Goal: Task Accomplishment & Management: Complete application form

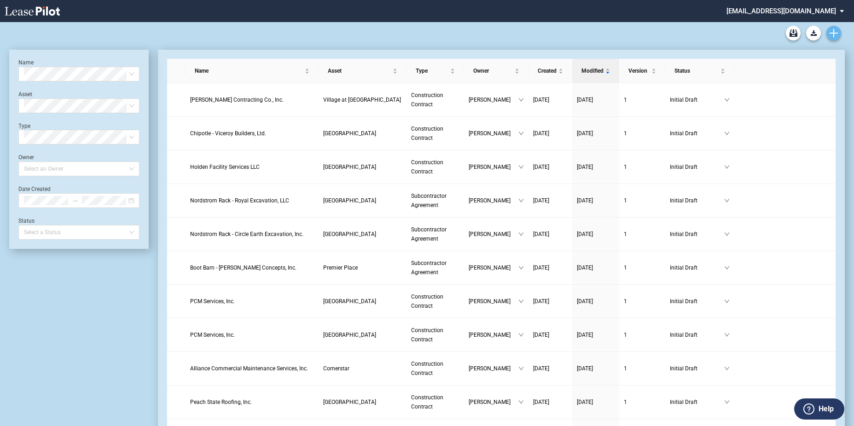
click at [828, 30] on link "Create new document" at bounding box center [833, 33] width 15 height 15
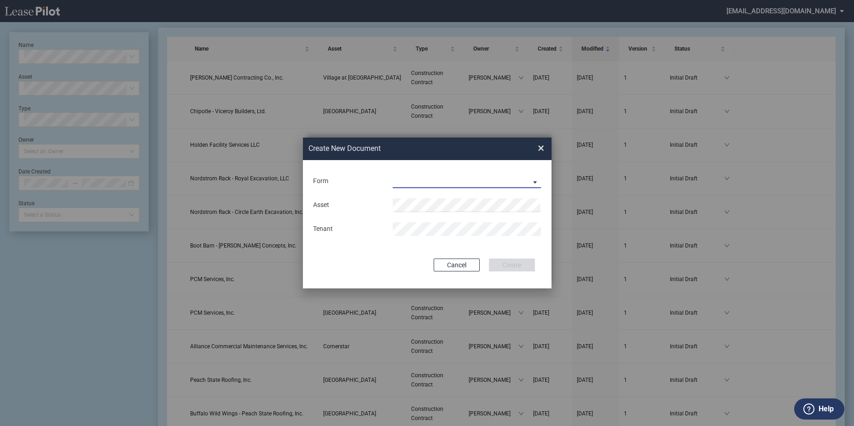
click at [448, 185] on md-select "Construction Contract Subcontractor Agreement" at bounding box center [466, 181] width 149 height 14
click at [446, 199] on div "Subcontractor Agreement" at bounding box center [434, 204] width 83 height 10
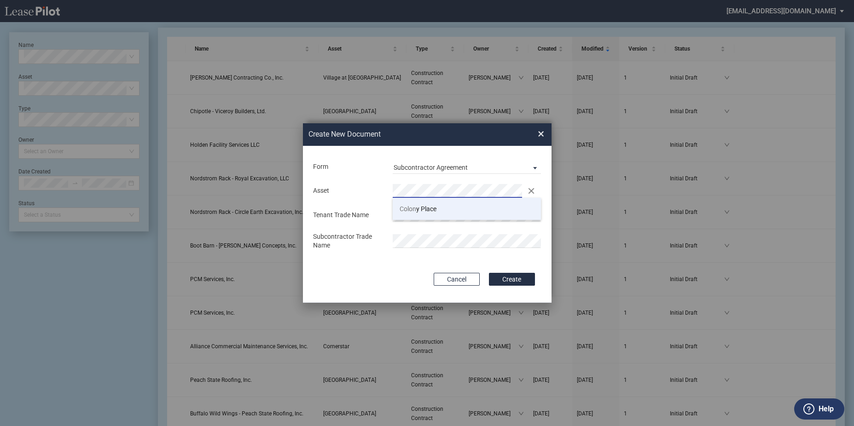
click at [433, 205] on span "Colon y Place" at bounding box center [417, 208] width 37 height 7
click at [347, 250] on div "Subcontractor Trade Name" at bounding box center [426, 241] width 239 height 18
click at [489, 273] on button "Create" at bounding box center [512, 279] width 46 height 13
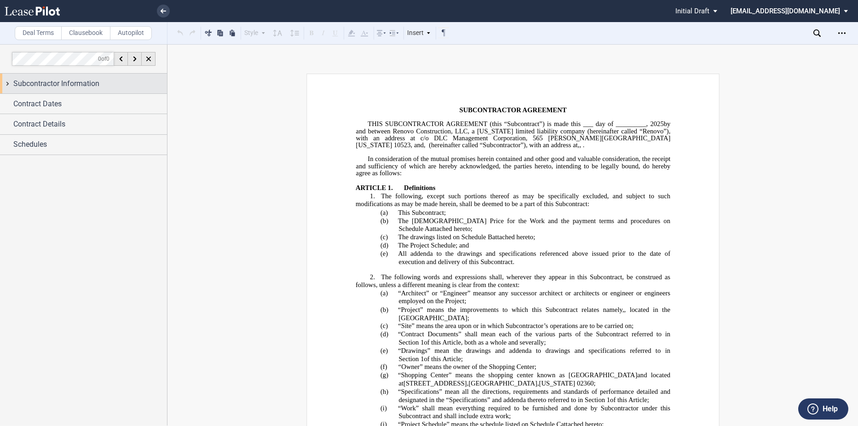
click at [76, 80] on span "Subcontractor Information" at bounding box center [56, 83] width 86 height 11
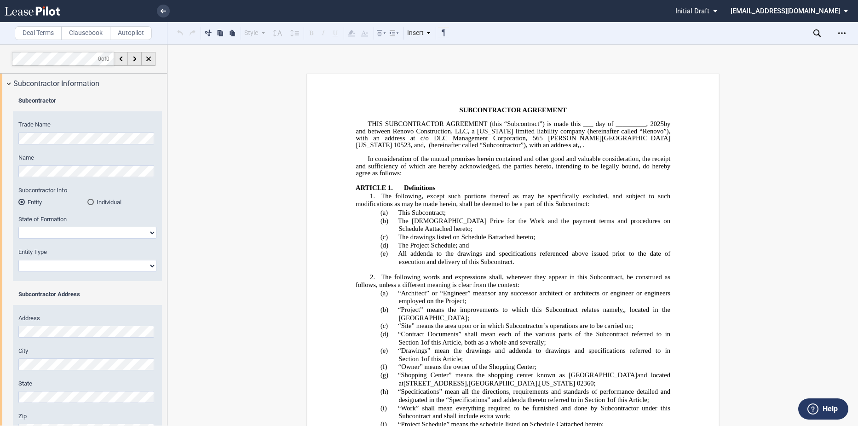
click at [6, 131] on div "Subcontractor Trade Name Name Subcontractor Info Entity Individual" at bounding box center [83, 309] width 167 height 433
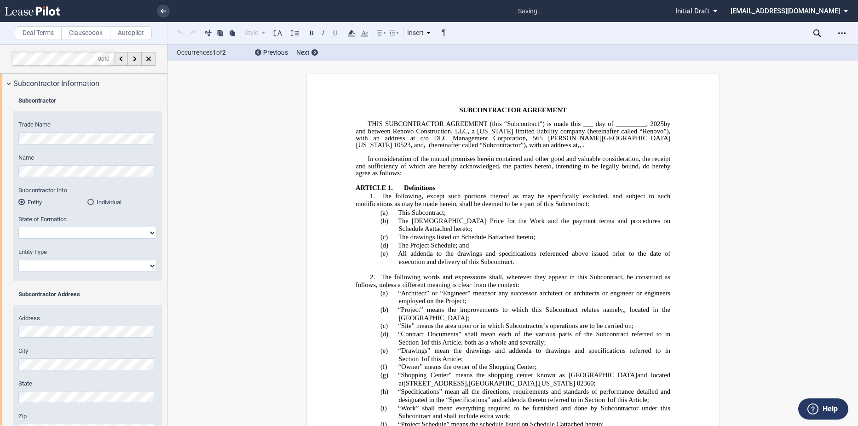
click at [69, 235] on select "[US_STATE] [US_STATE] [US_STATE] [US_STATE] [US_STATE] [US_STATE] [US_STATE] [U…" at bounding box center [87, 233] width 138 height 12
select select "[US_STATE]"
click at [18, 227] on select "[US_STATE] [US_STATE] [US_STATE] [US_STATE] [US_STATE] [US_STATE] [US_STATE] [U…" at bounding box center [87, 233] width 138 height 12
click at [76, 263] on select "Corporation Limited Liability Company General Partnership Limited Partnership O…" at bounding box center [87, 266] width 138 height 12
select select "Corporation"
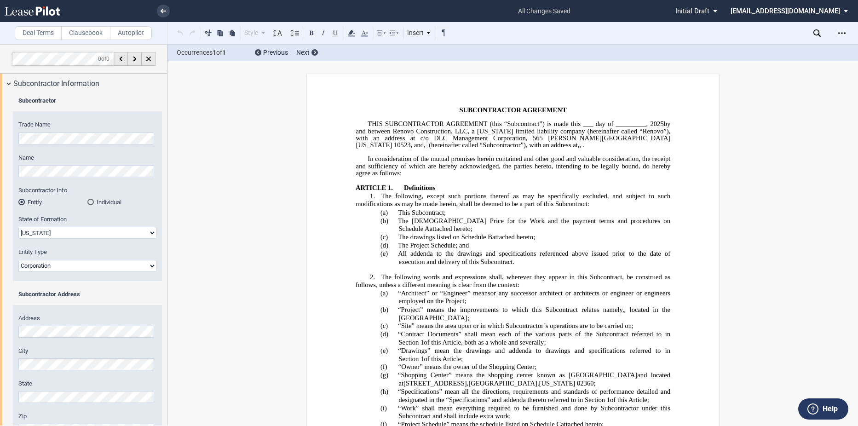
click at [18, 260] on select "Corporation Limited Liability Company General Partnership Limited Partnership O…" at bounding box center [87, 266] width 138 height 12
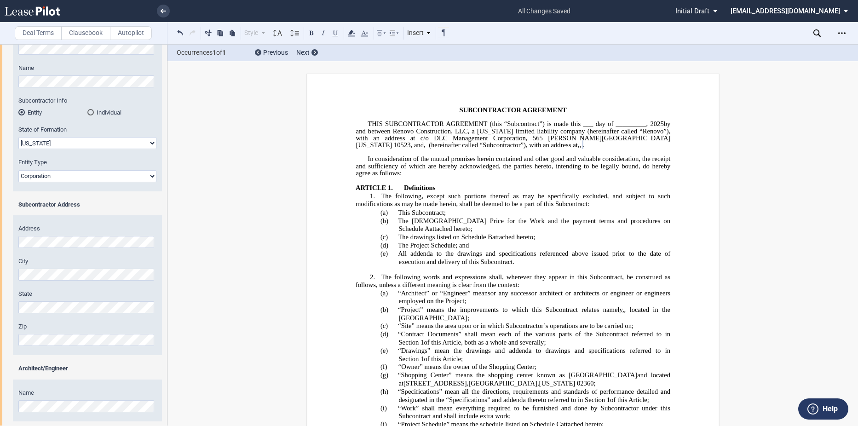
scroll to position [162, 0]
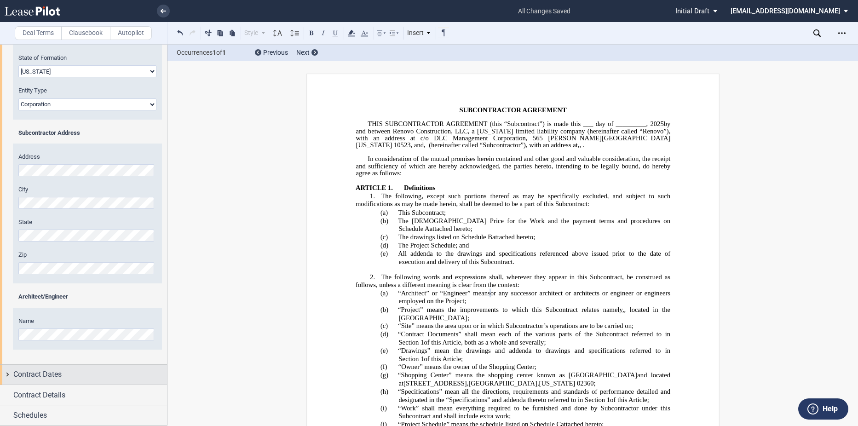
click at [49, 373] on span "Contract Dates" at bounding box center [37, 374] width 48 height 11
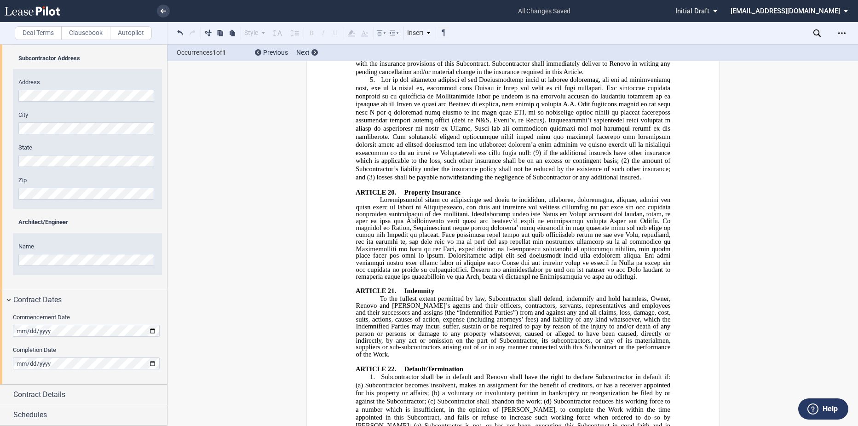
scroll to position [6042, 0]
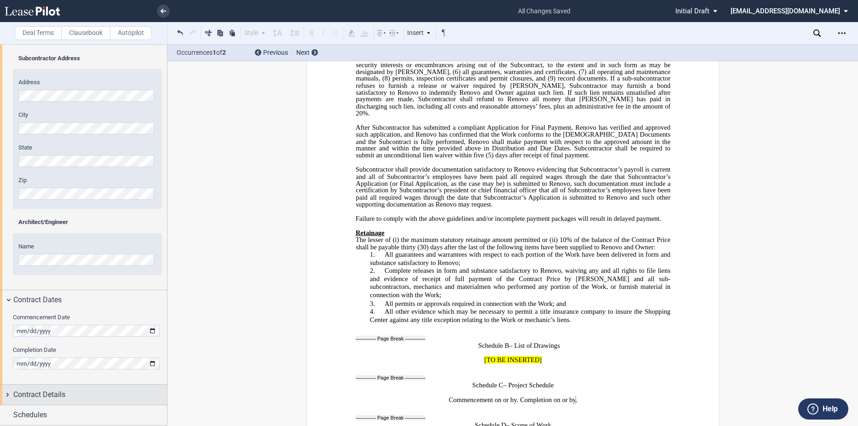
click at [61, 395] on span "Contract Details" at bounding box center [39, 394] width 52 height 11
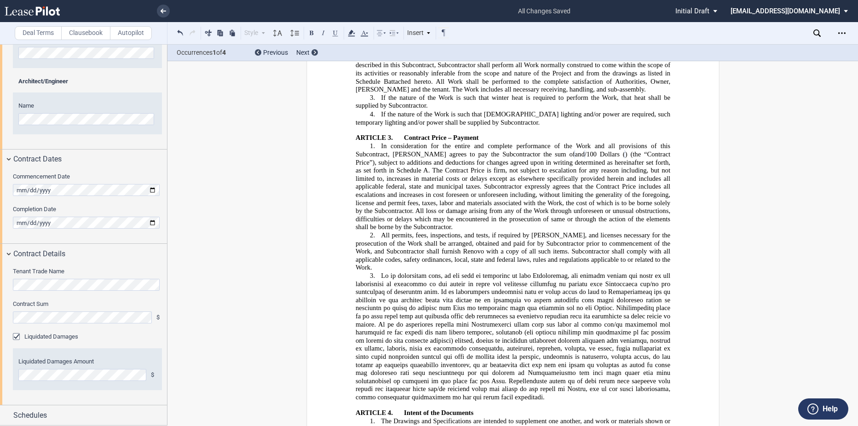
scroll to position [460, 0]
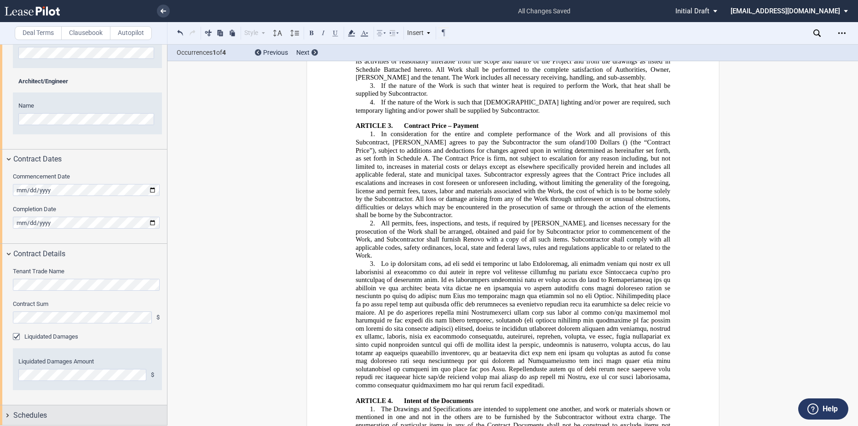
click at [46, 410] on span "Schedules" at bounding box center [30, 415] width 34 height 11
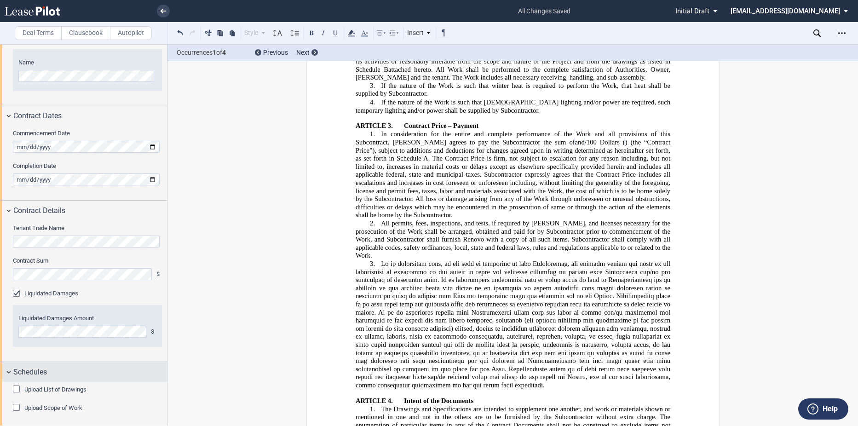
scroll to position [422, 0]
click at [55, 385] on label "Upload List of Drawings" at bounding box center [55, 387] width 62 height 8
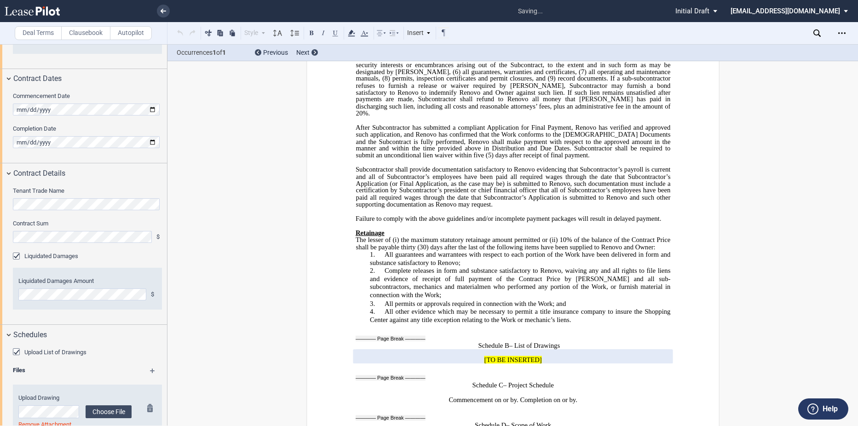
scroll to position [503, 0]
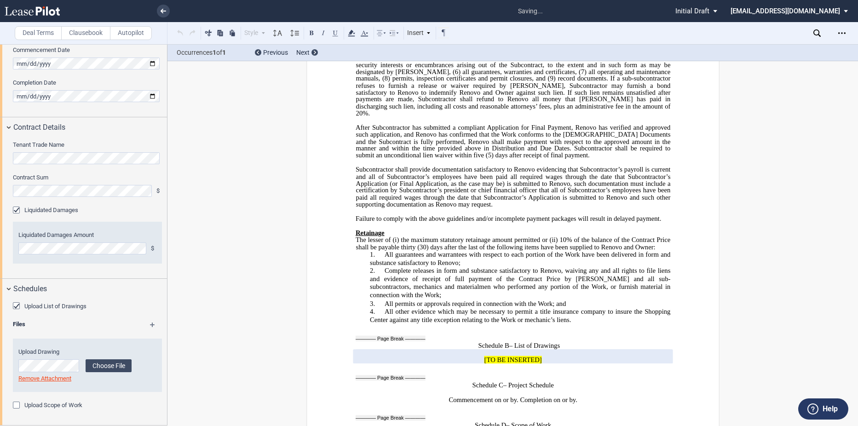
click at [150, 326] on md-icon at bounding box center [156, 328] width 13 height 11
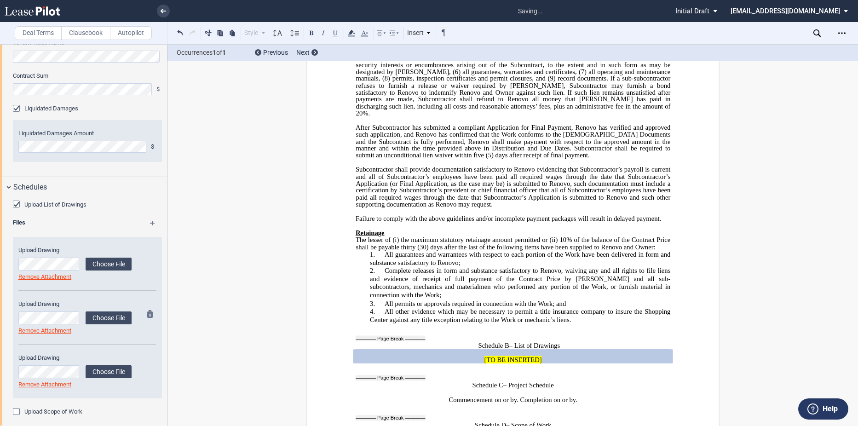
scroll to position [611, 0]
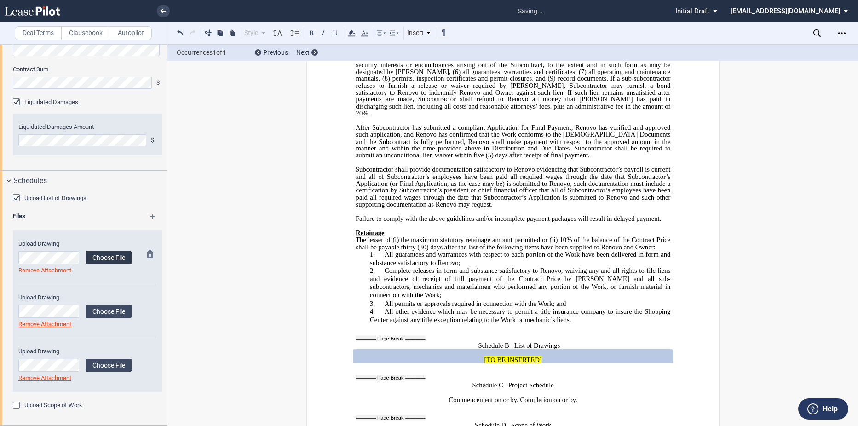
click at [103, 254] on label "Choose File" at bounding box center [109, 257] width 46 height 13
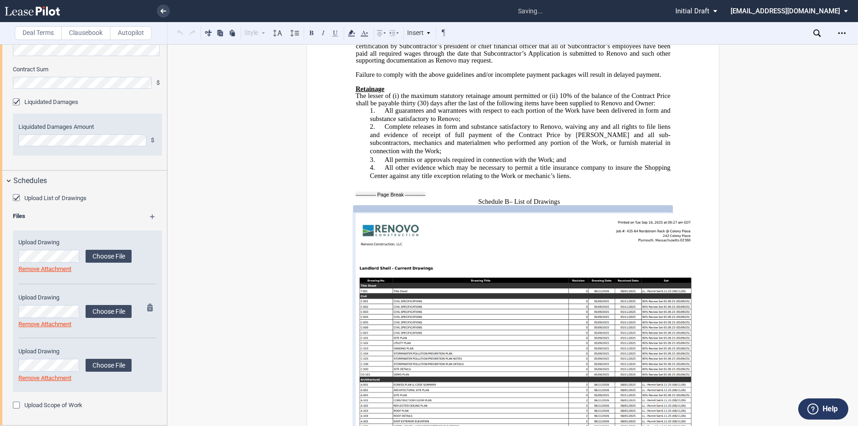
scroll to position [6240, 0]
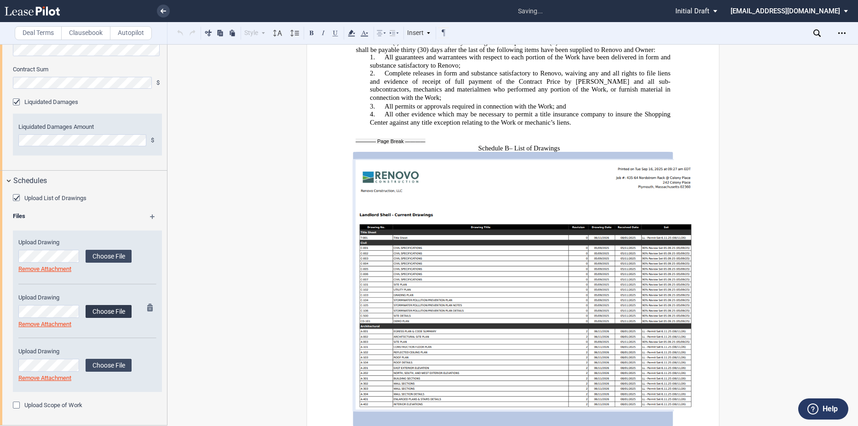
click at [104, 312] on label "Choose File" at bounding box center [109, 311] width 46 height 13
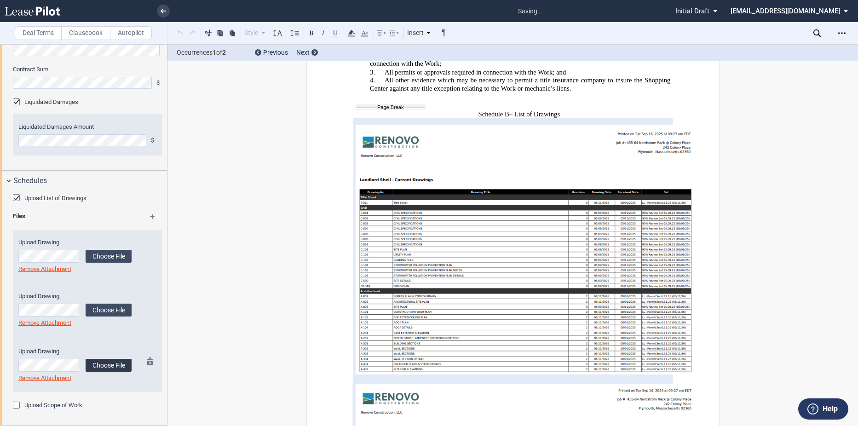
scroll to position [6276, 0]
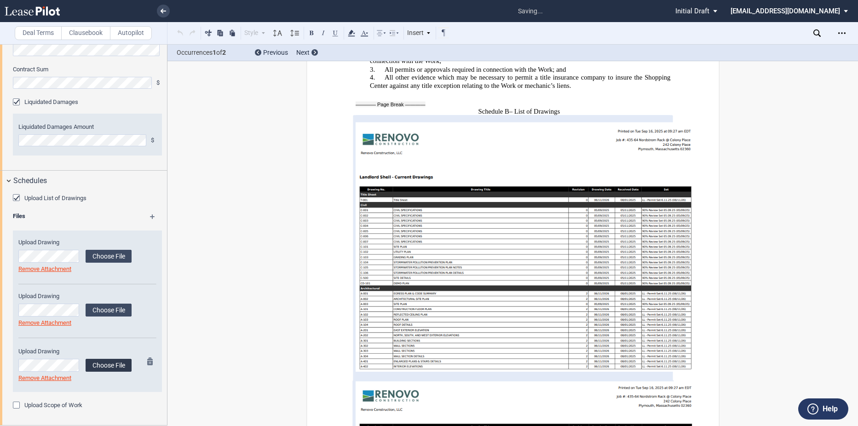
click at [113, 365] on label "Choose File" at bounding box center [109, 365] width 46 height 13
click at [61, 404] on label "Upload Scope of Work" at bounding box center [53, 405] width 58 height 8
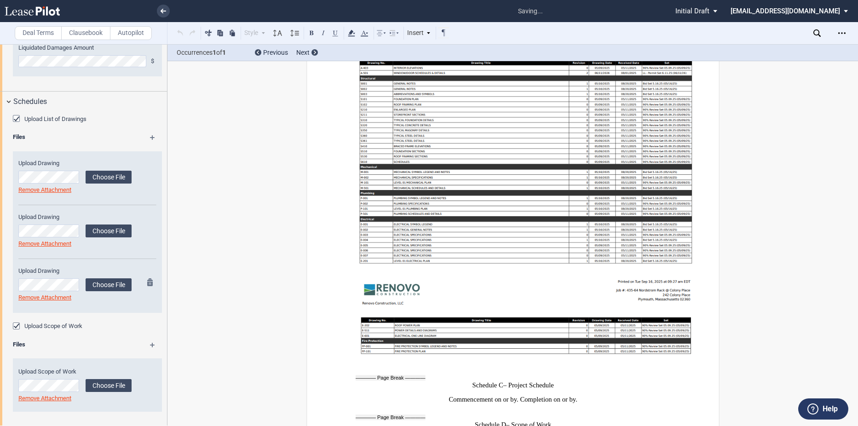
scroll to position [692, 0]
click at [151, 338] on div "Upload List of Drawings Files Upload Drawing Choose File Loading" at bounding box center [83, 267] width 167 height 315
click at [151, 342] on md-icon at bounding box center [156, 346] width 13 height 11
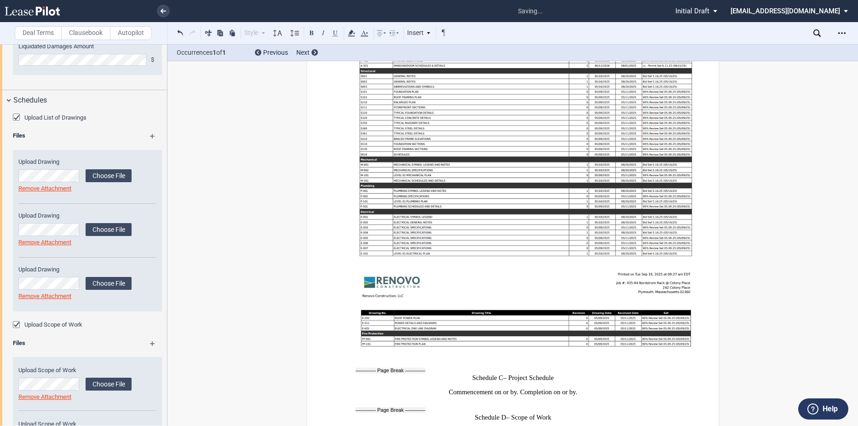
click at [151, 342] on md-icon at bounding box center [156, 346] width 13 height 11
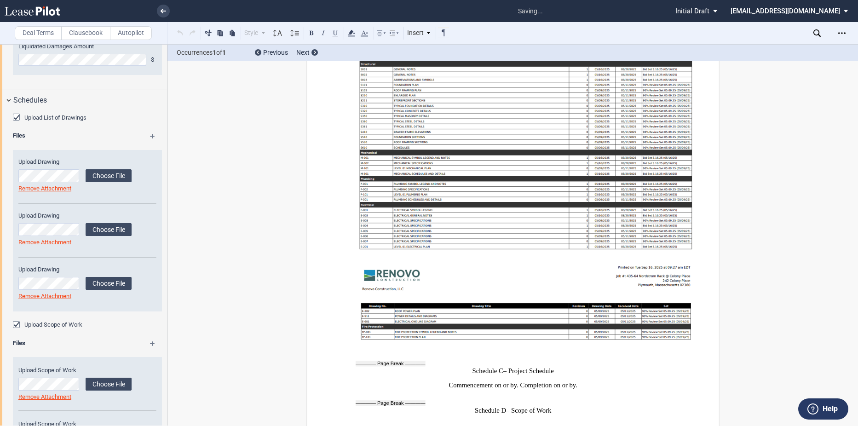
click at [151, 342] on md-icon at bounding box center [156, 346] width 13 height 11
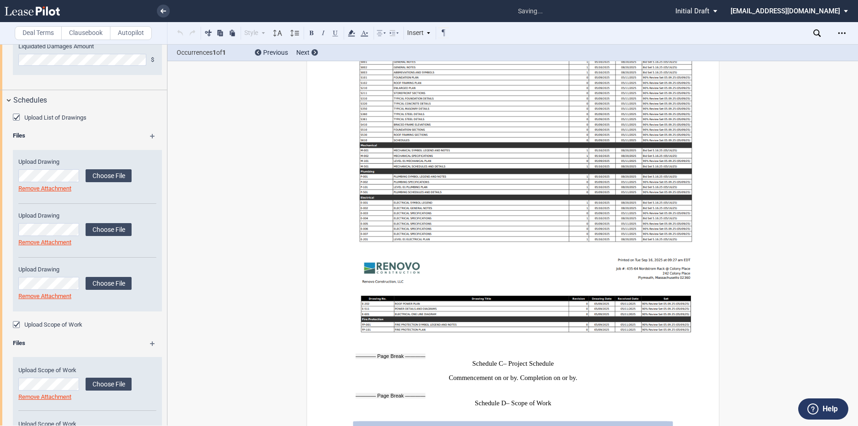
click at [151, 342] on md-icon at bounding box center [156, 346] width 13 height 11
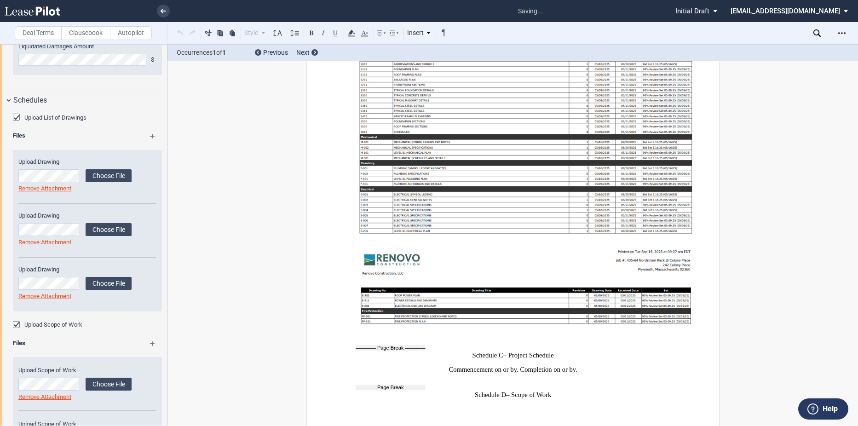
click at [151, 342] on md-icon at bounding box center [156, 346] width 13 height 11
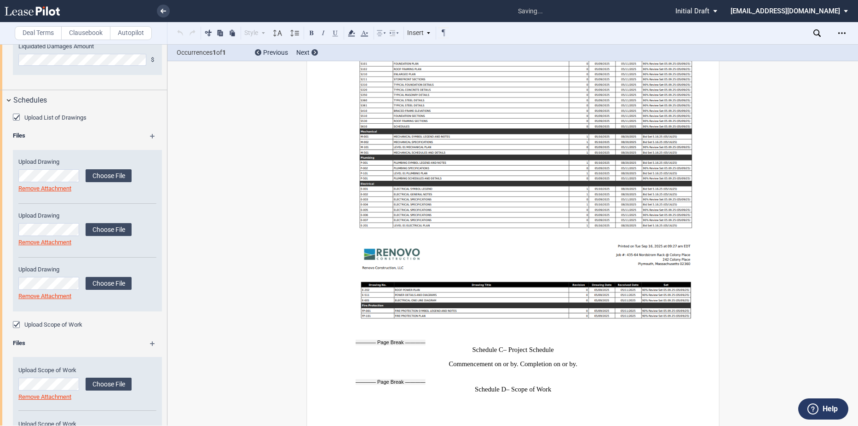
click at [151, 342] on md-icon at bounding box center [156, 346] width 13 height 11
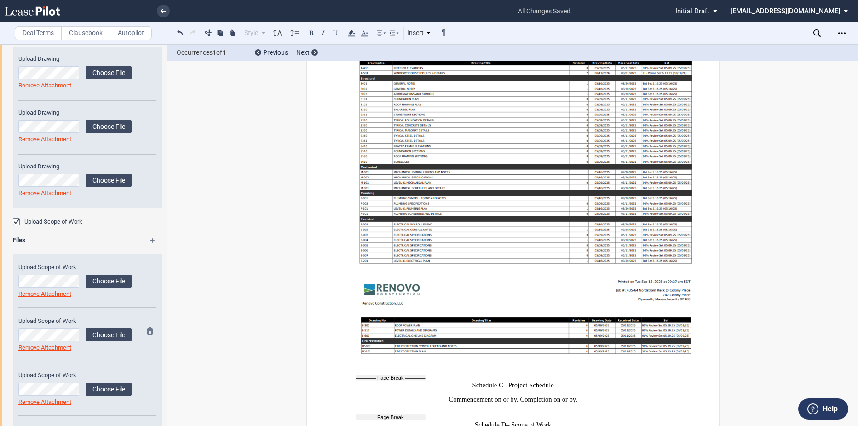
scroll to position [794, 0]
click at [101, 276] on label "Choose File" at bounding box center [109, 282] width 46 height 13
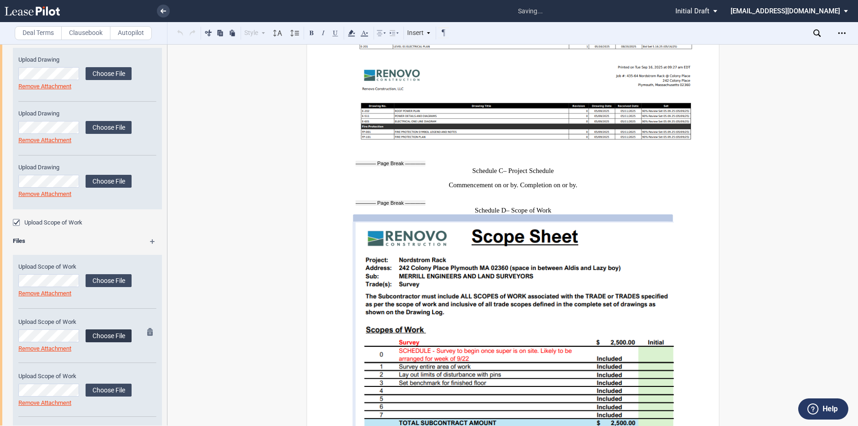
scroll to position [6953, 0]
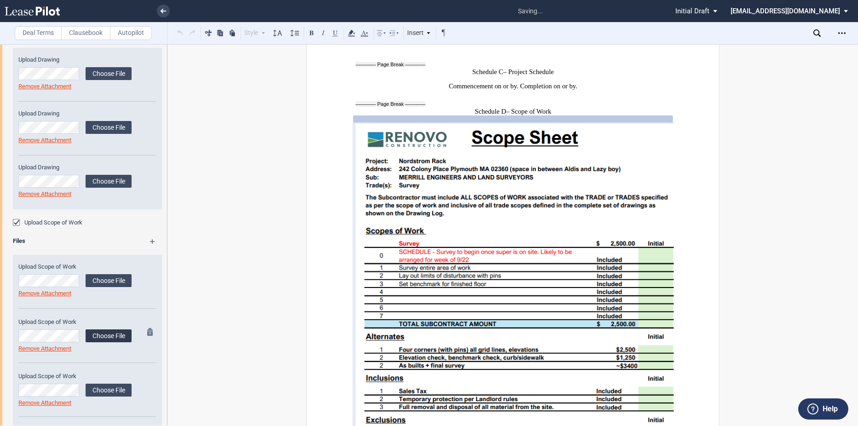
click at [96, 336] on label "Choose File" at bounding box center [109, 335] width 46 height 13
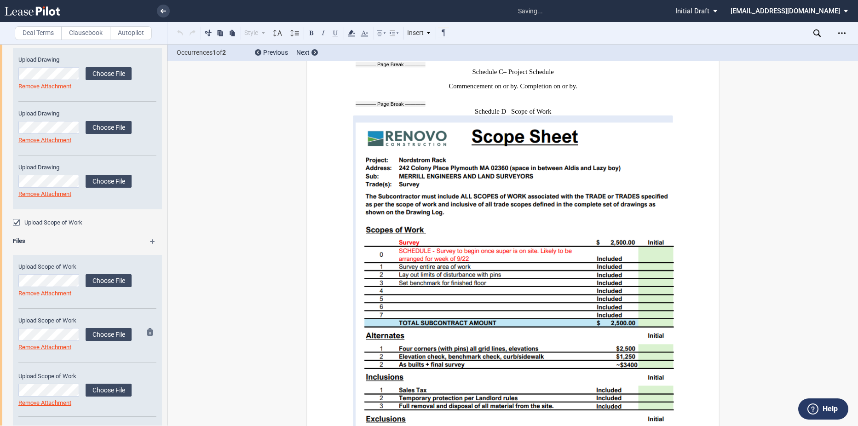
scroll to position [978, 0]
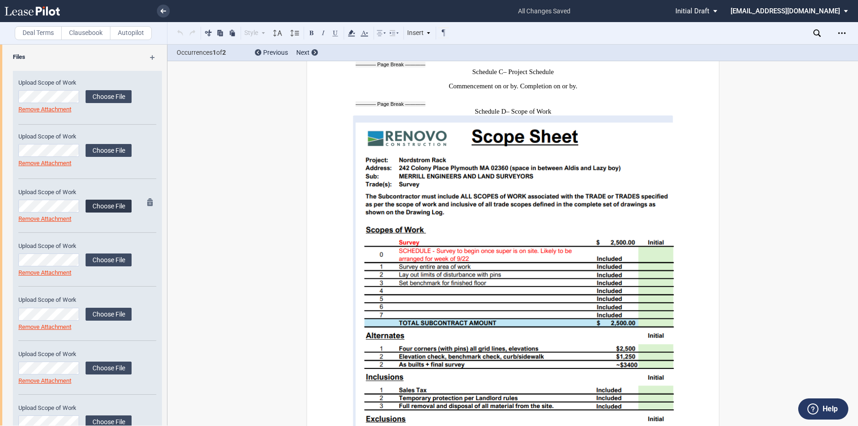
click at [103, 204] on label "Choose File" at bounding box center [109, 206] width 46 height 13
click at [115, 265] on label "Choose File" at bounding box center [109, 260] width 46 height 13
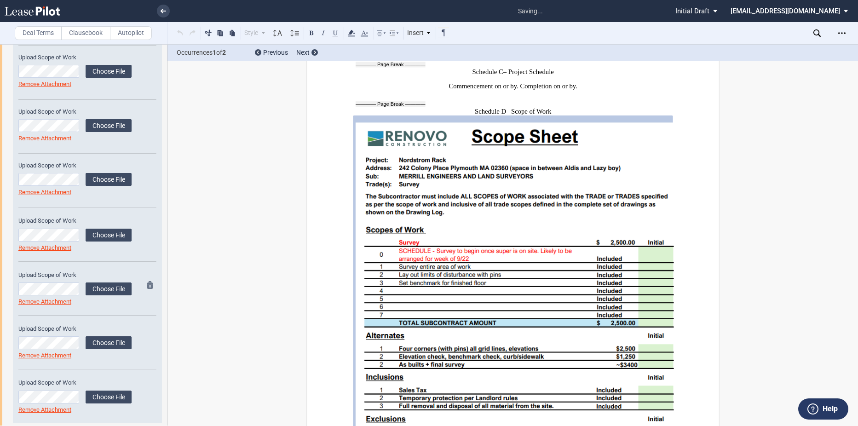
scroll to position [1070, 0]
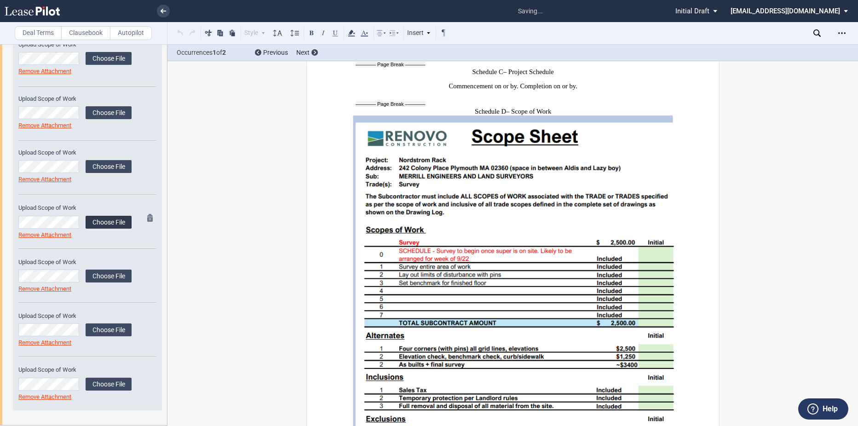
click at [96, 221] on label "Choose File" at bounding box center [109, 222] width 46 height 13
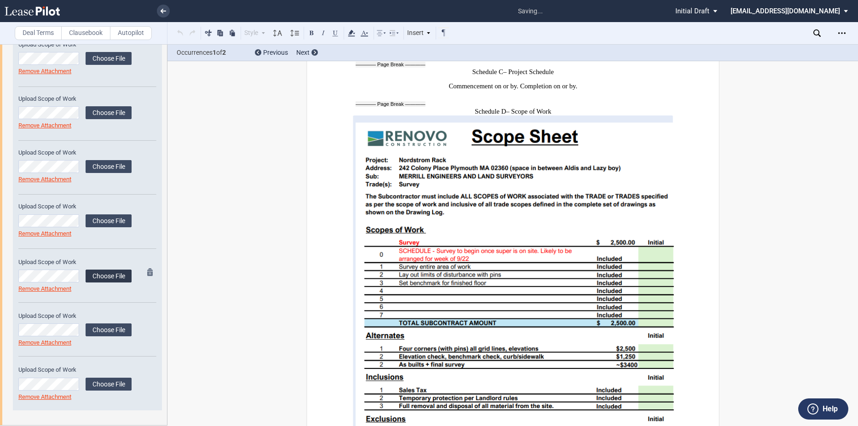
click at [105, 274] on label "Choose File" at bounding box center [109, 276] width 46 height 13
click at [112, 330] on label "Choose File" at bounding box center [109, 329] width 46 height 13
click at [102, 383] on label "Choose File" at bounding box center [109, 384] width 46 height 13
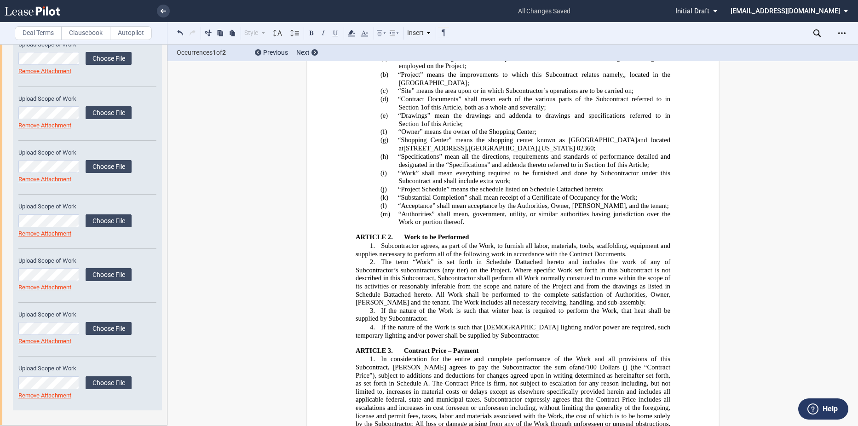
scroll to position [0, 0]
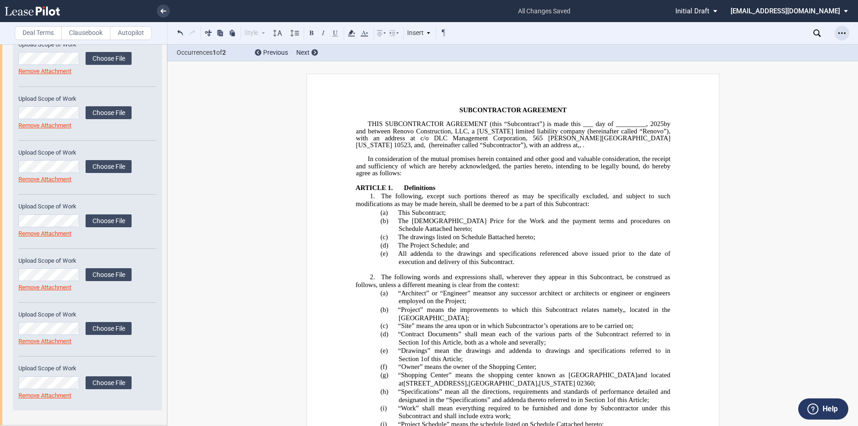
click at [843, 30] on icon "Open Lease options menu" at bounding box center [841, 32] width 7 height 7
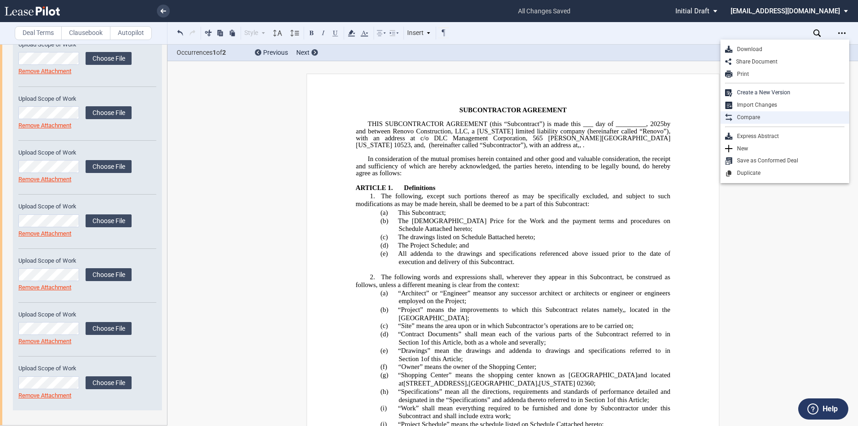
click at [755, 116] on div "Compare" at bounding box center [789, 118] width 112 height 8
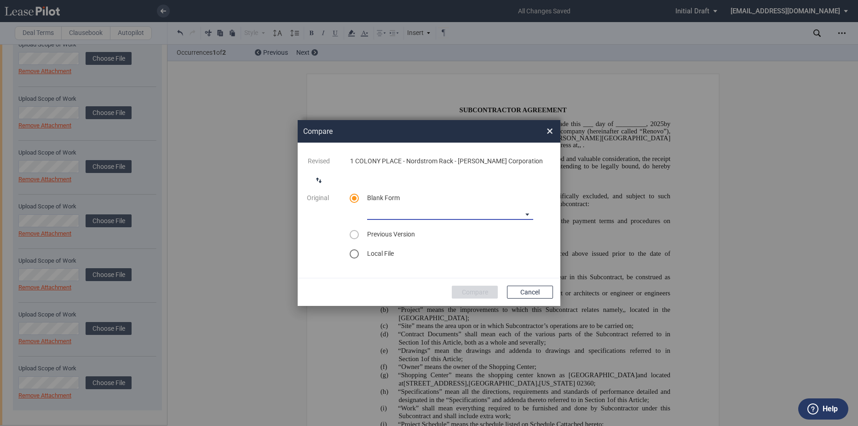
click at [410, 213] on md-select "90-10 Payment Blank Form (Construction Contract) [PHONE_NUMBER] Payment Blank F…" at bounding box center [450, 213] width 166 height 14
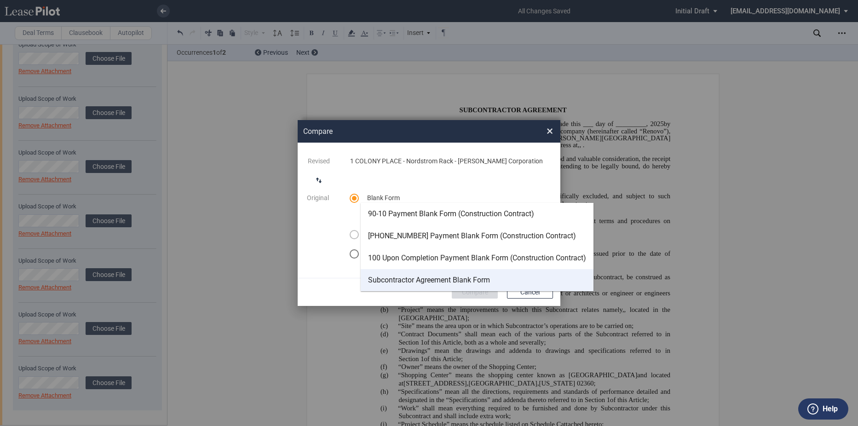
click at [402, 277] on div "Subcontractor Agreement Blank Form" at bounding box center [429, 280] width 122 height 10
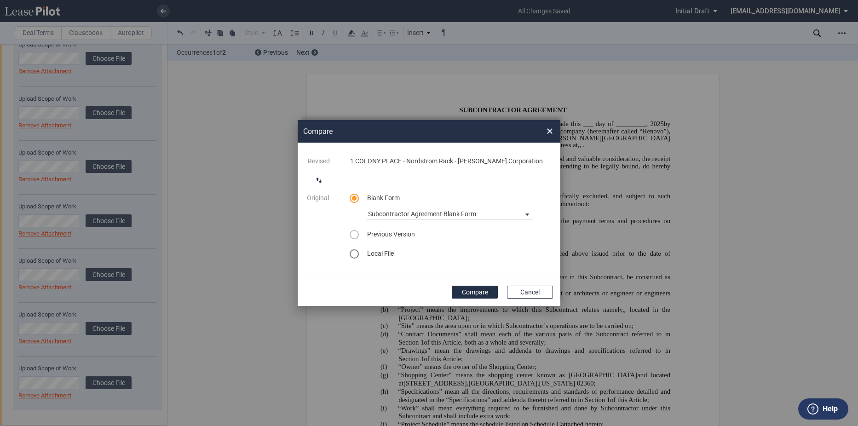
click at [467, 293] on button "Compare" at bounding box center [475, 292] width 46 height 13
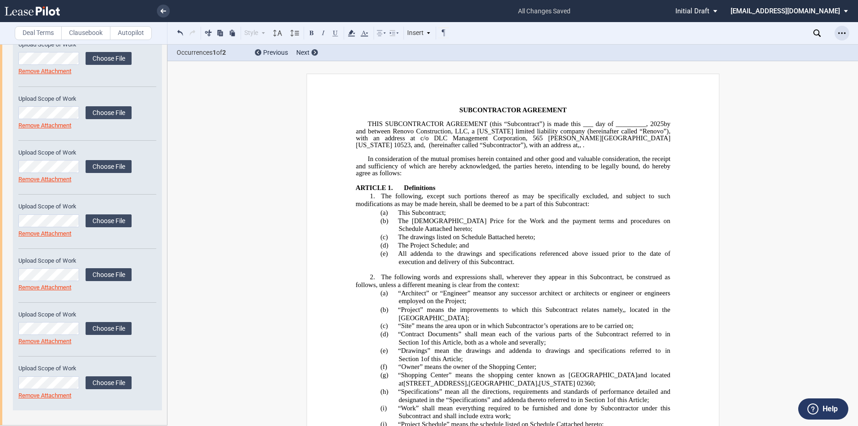
click at [844, 33] on icon "Open Lease options menu" at bounding box center [841, 32] width 7 height 7
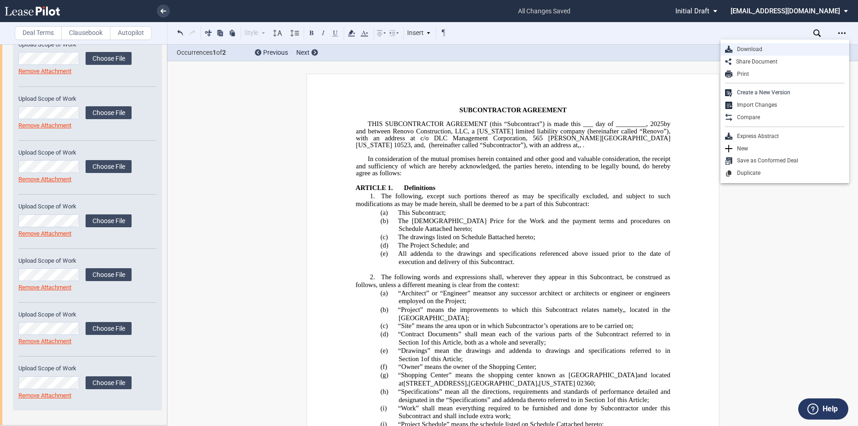
click at [745, 49] on div "Download" at bounding box center [789, 50] width 112 height 8
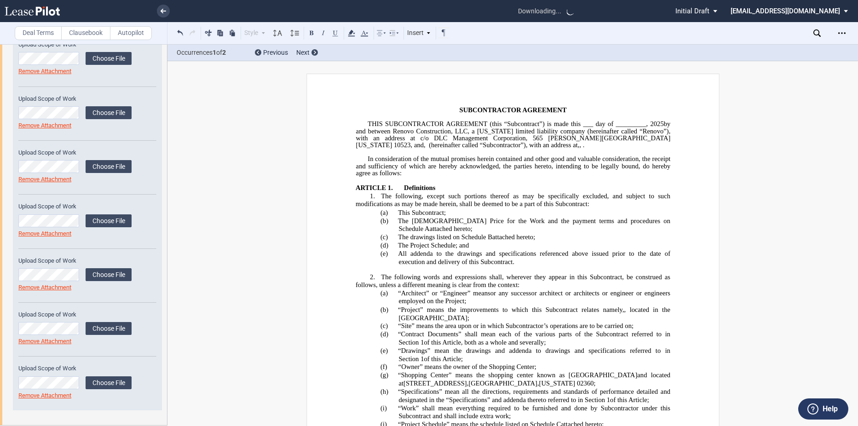
scroll to position [46, 0]
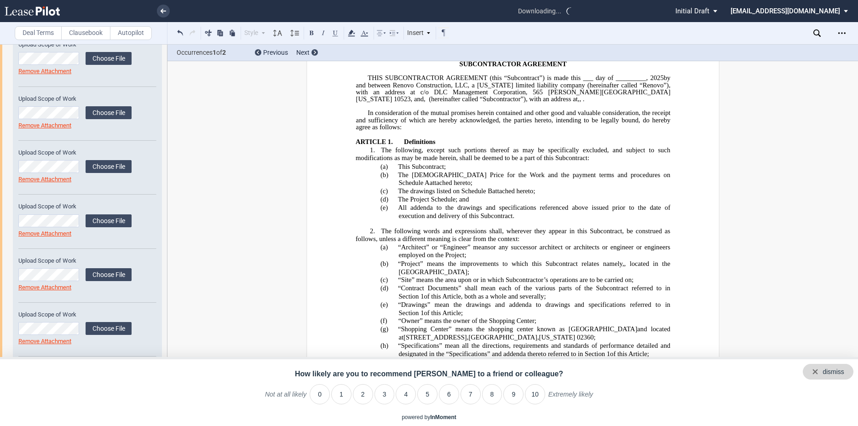
click at [850, 372] on div "dismiss" at bounding box center [828, 372] width 51 height 16
